Goal: Task Accomplishment & Management: Manage account settings

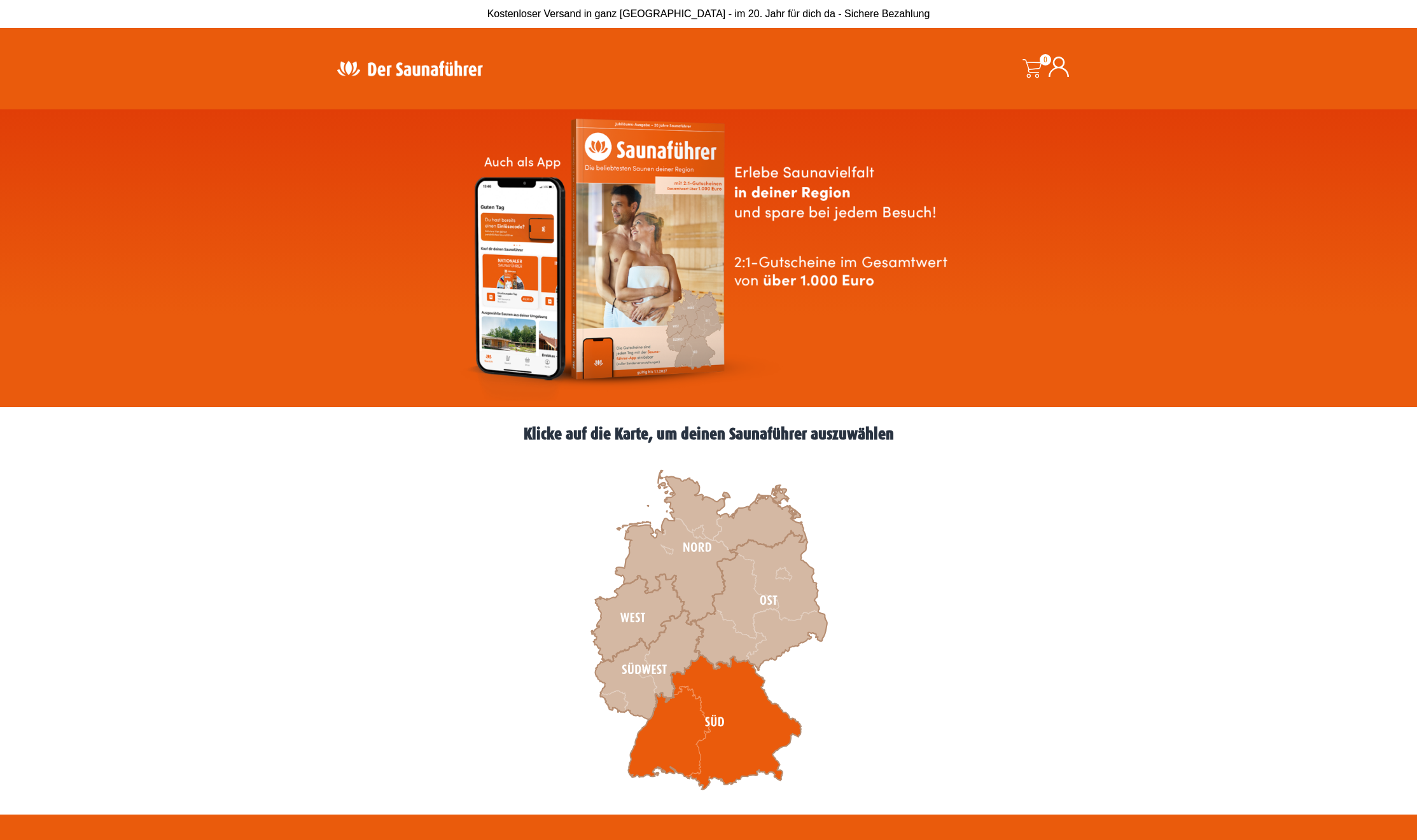
click at [701, 690] on icon at bounding box center [714, 722] width 173 height 135
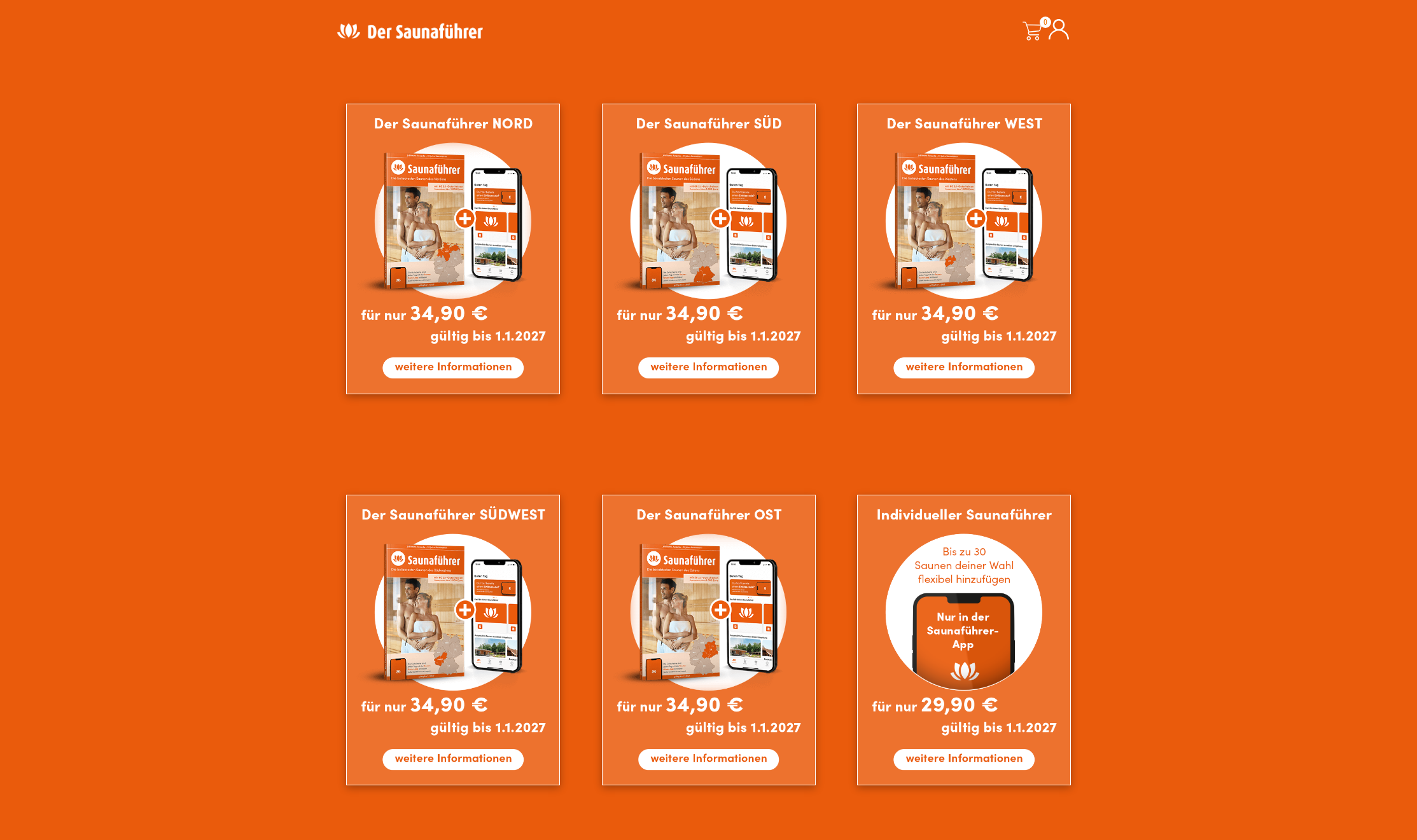
scroll to position [767, 0]
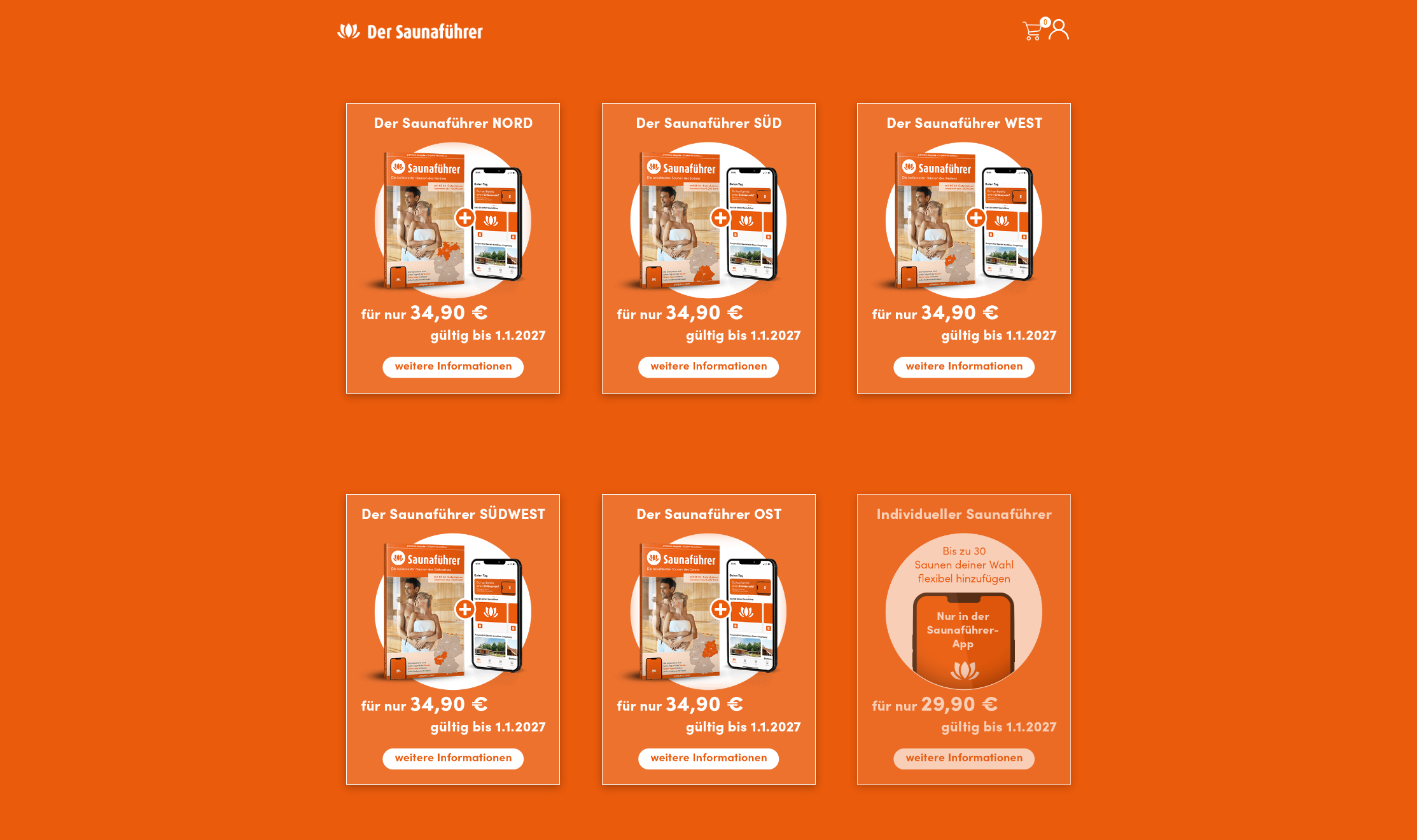
click at [990, 613] on img at bounding box center [964, 639] width 214 height 291
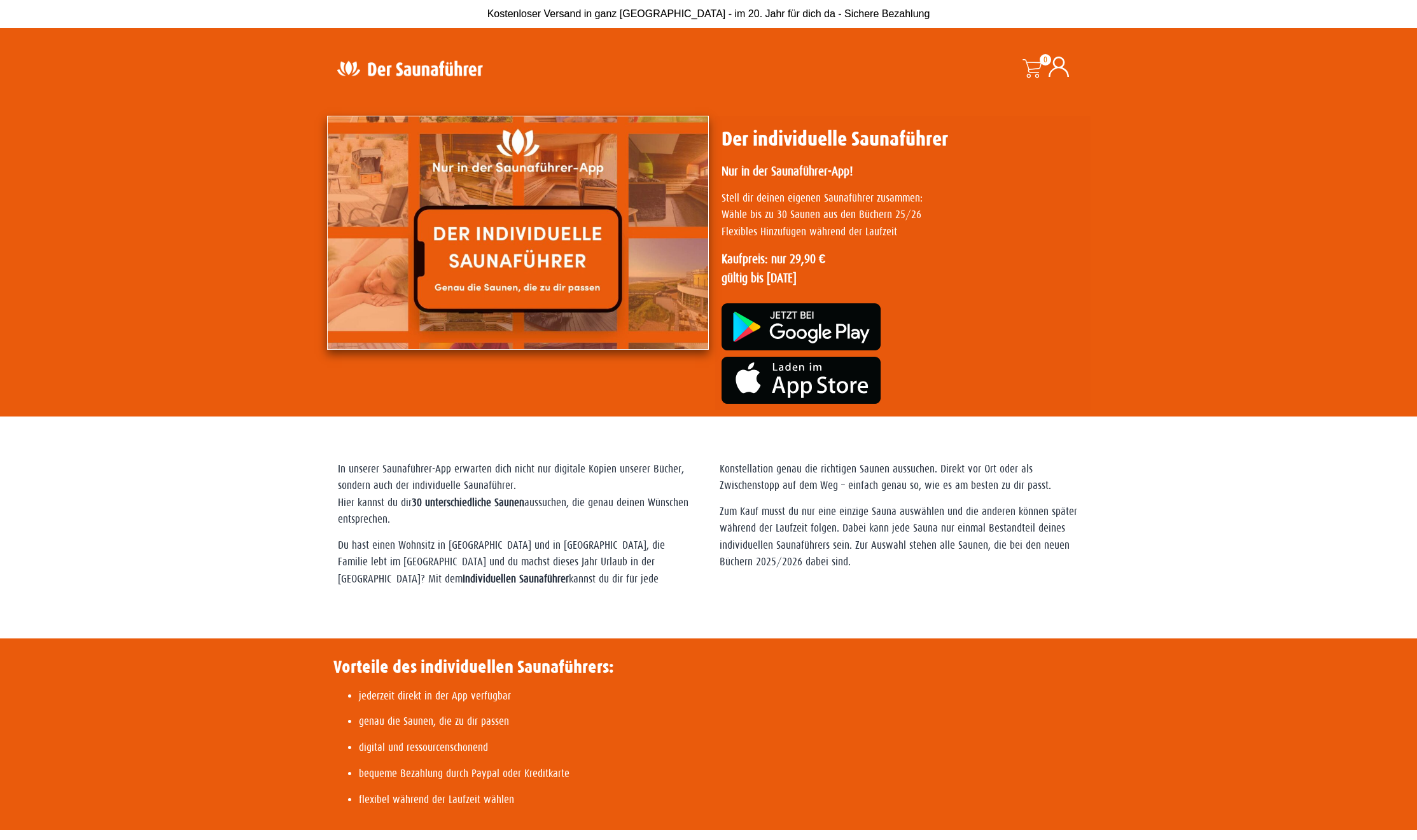
click at [376, 78] on img at bounding box center [410, 68] width 166 height 25
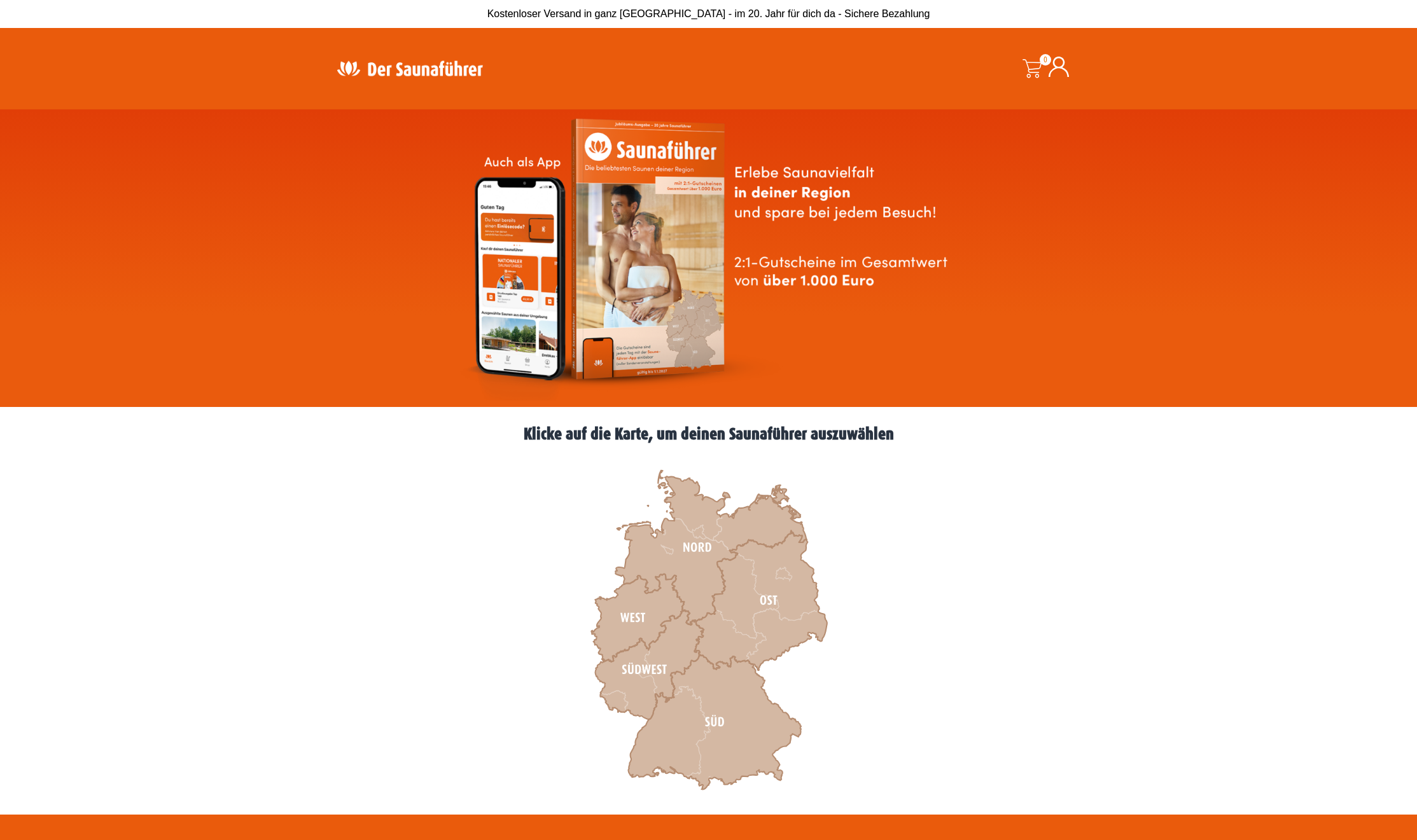
scroll to position [38, 0]
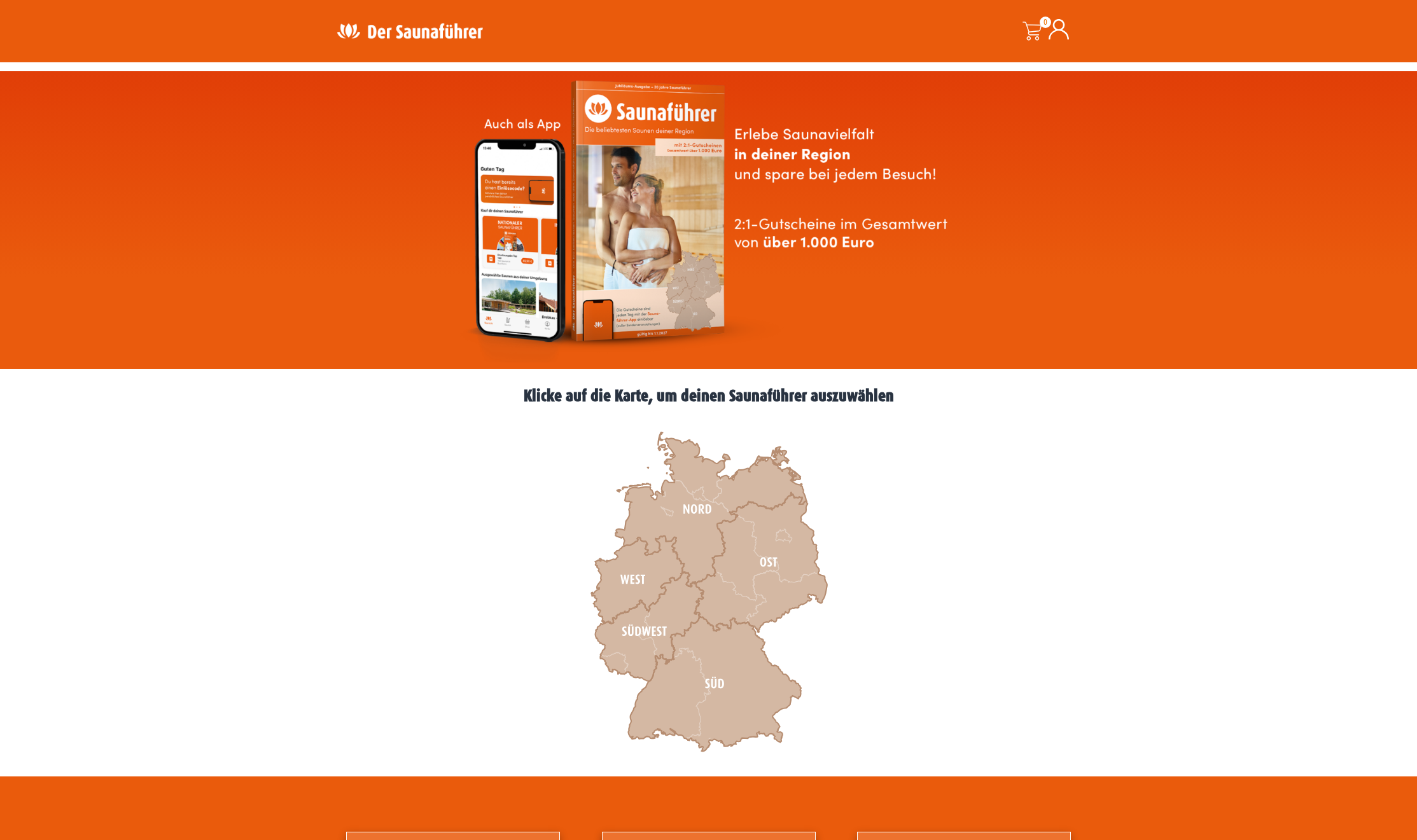
click at [1072, 33] on div "0 0,00 €" at bounding box center [973, 31] width 224 height 62
click at [1066, 35] on icon at bounding box center [1059, 29] width 20 height 20
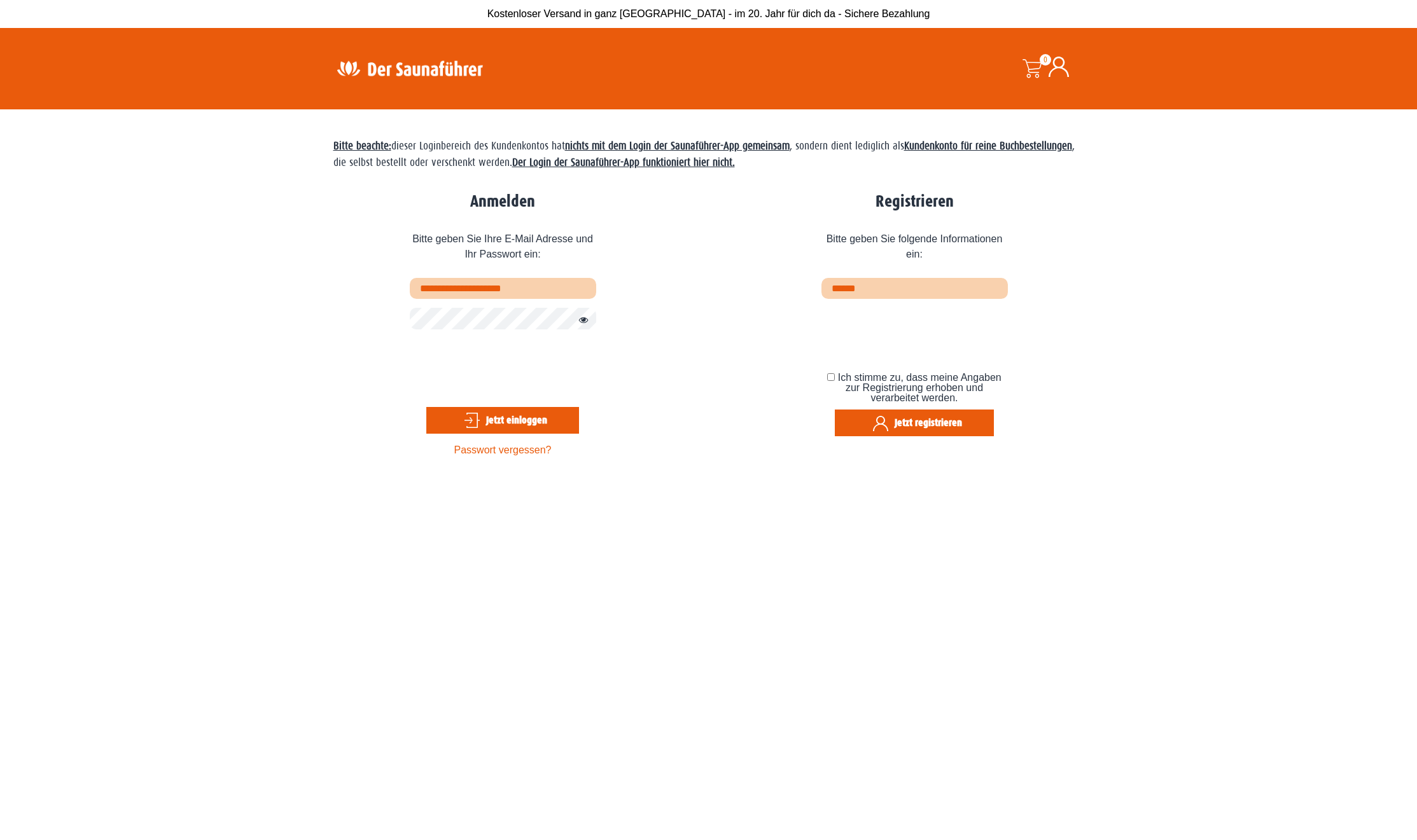
type input "**********"
click at [547, 420] on button "Jetzt einloggen" at bounding box center [503, 420] width 153 height 26
click at [511, 418] on button "Jetzt einloggen" at bounding box center [503, 420] width 153 height 26
click at [587, 319] on button "Passwort anzeigen" at bounding box center [580, 321] width 16 height 16
click at [509, 422] on button "Jetzt einloggen" at bounding box center [503, 420] width 153 height 26
